Goal: Obtain resource: Obtain resource

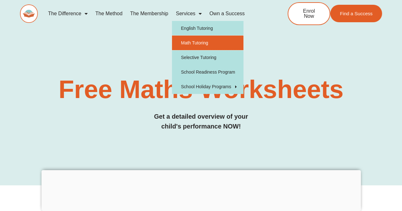
click at [190, 38] on link "Math Tutoring" at bounding box center [208, 43] width 72 height 15
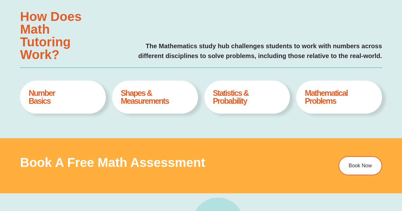
type input "*"
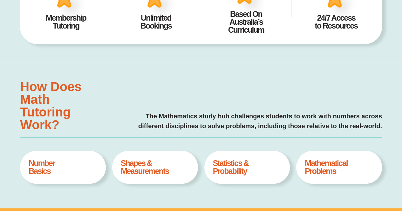
scroll to position [175, 0]
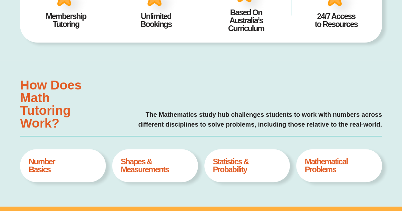
click at [160, 160] on h4 "Shapes & Measurements" at bounding box center [155, 166] width 69 height 16
click at [135, 164] on h4 "Shapes & Measurements" at bounding box center [155, 166] width 69 height 16
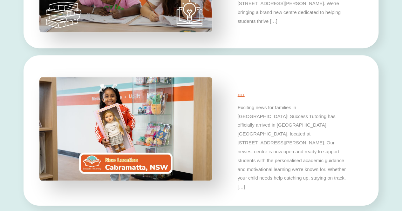
scroll to position [1468, 0]
